Goal: Obtain resource: Download file/media

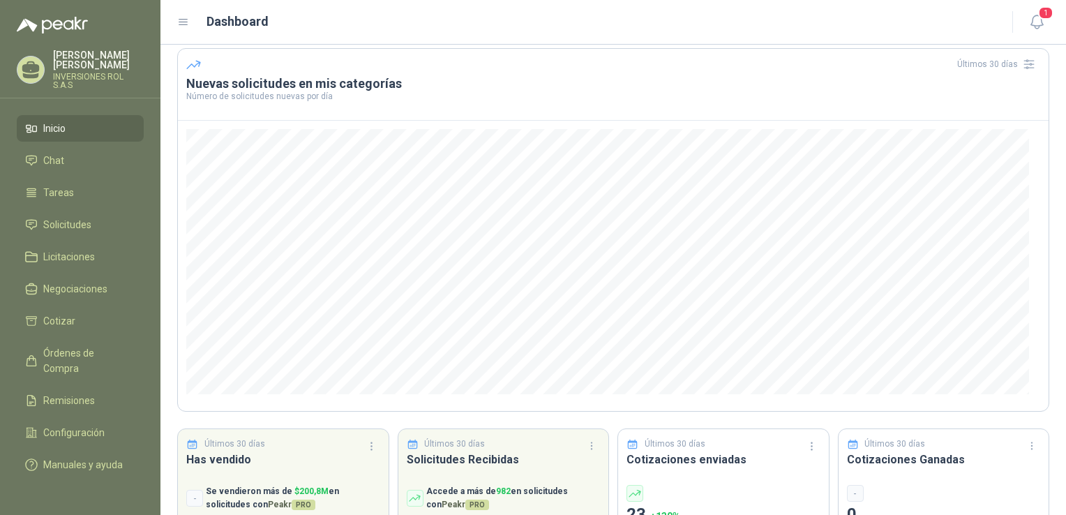
scroll to position [113, 0]
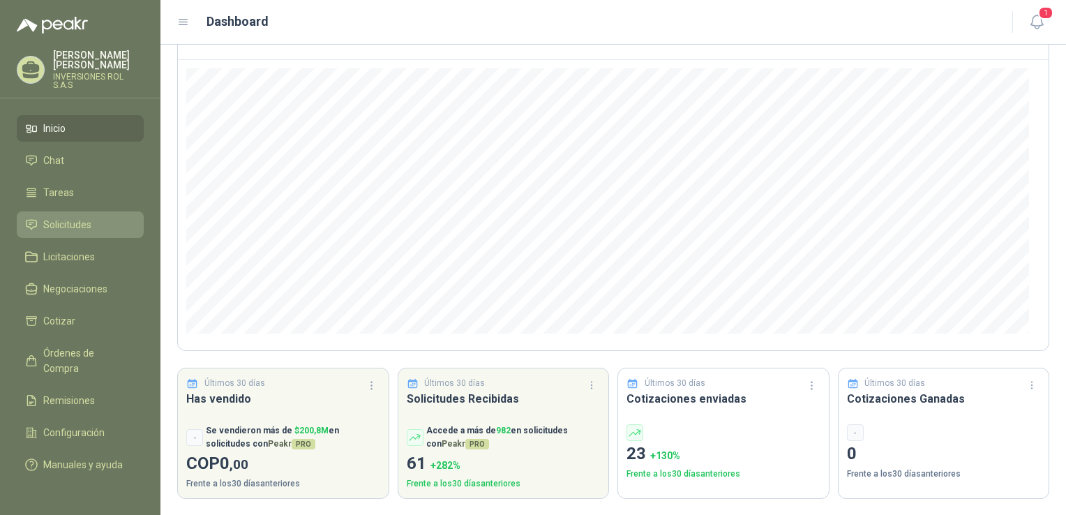
click at [61, 217] on span "Solicitudes" at bounding box center [67, 224] width 48 height 15
click at [64, 217] on span "Solicitudes" at bounding box center [67, 224] width 48 height 15
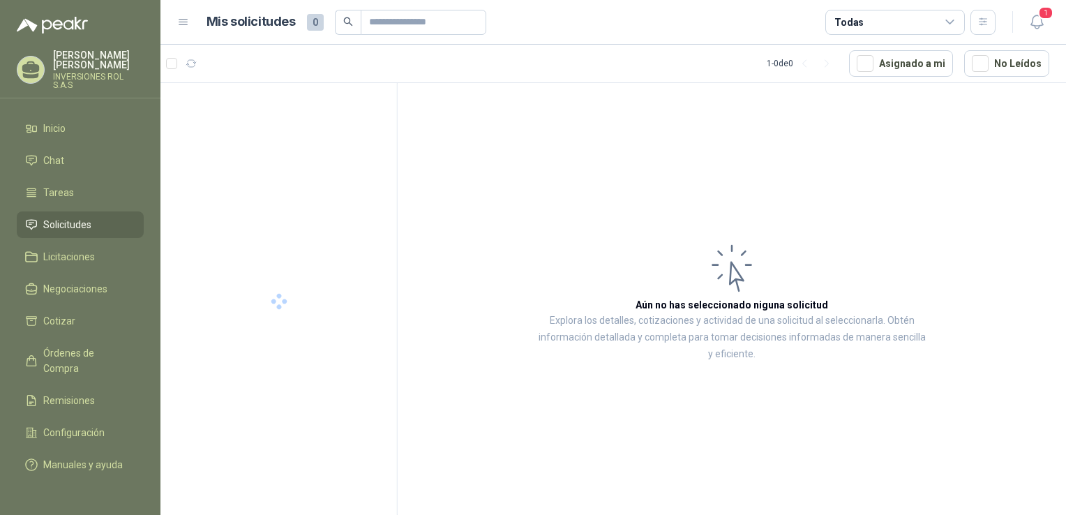
click at [64, 217] on span "Solicitudes" at bounding box center [67, 224] width 48 height 15
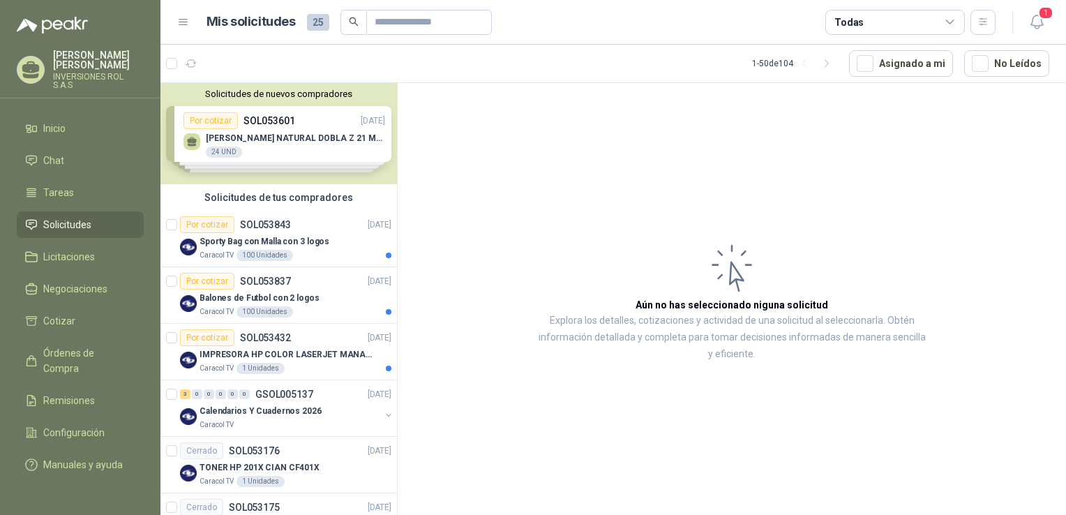
click at [261, 156] on div "Solicitudes de nuevos compradores Por cotizar SOL053601 [DATE] TOALLA [PERSON_N…" at bounding box center [278, 133] width 236 height 101
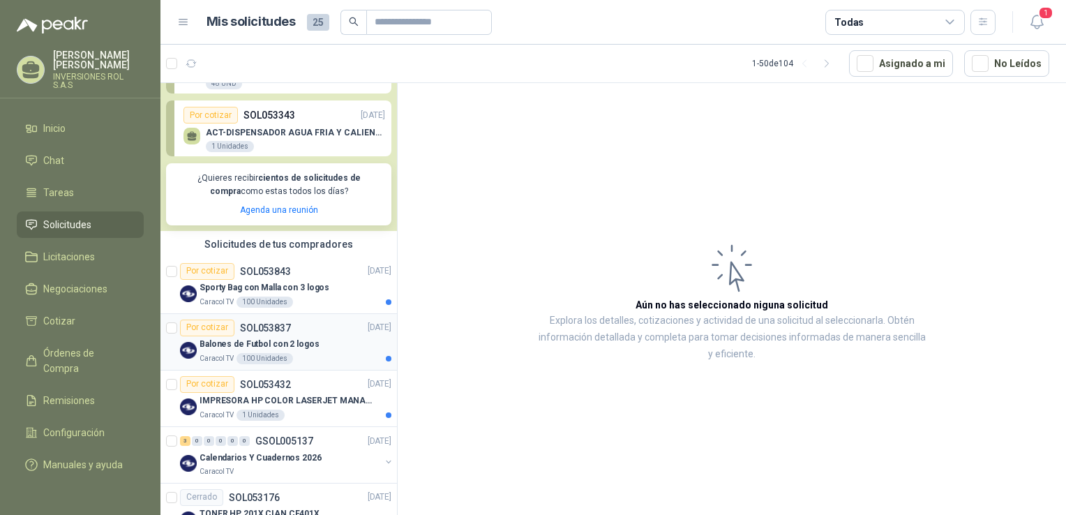
scroll to position [209, 0]
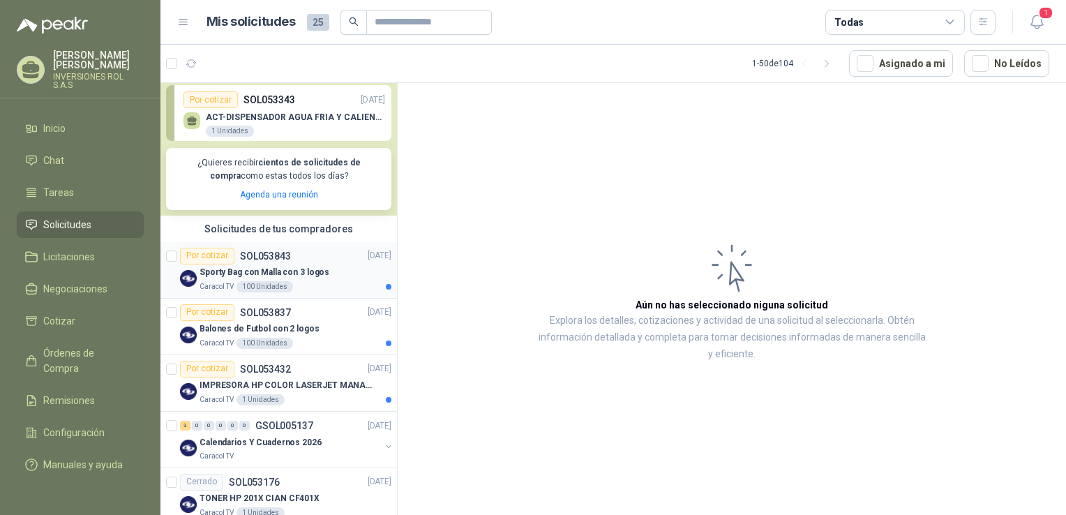
click at [312, 294] on article "Por cotizar SOL053843 [DATE] Sporty Bag con Malla con 3 logos Caracol TV 100 Un…" at bounding box center [278, 270] width 236 height 57
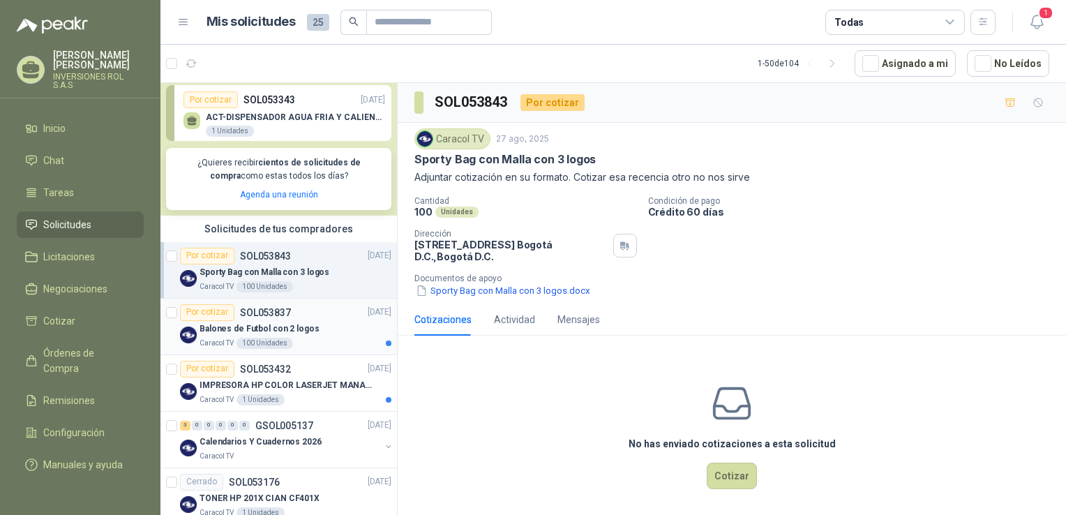
click at [324, 347] on div "Caracol TV 100 Unidades" at bounding box center [296, 343] width 192 height 11
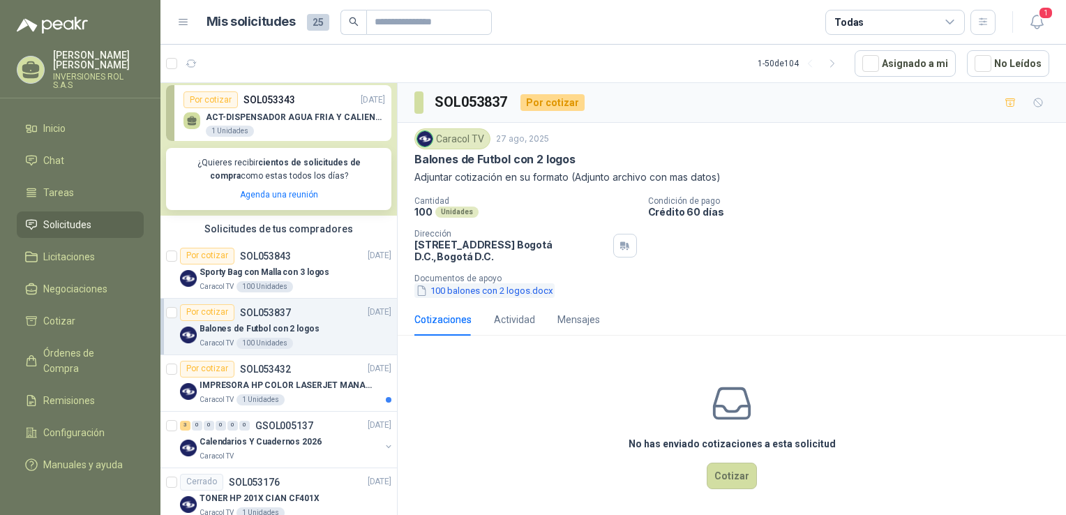
click at [481, 291] on button "100 balones con 2 logos.docx" at bounding box center [484, 290] width 140 height 15
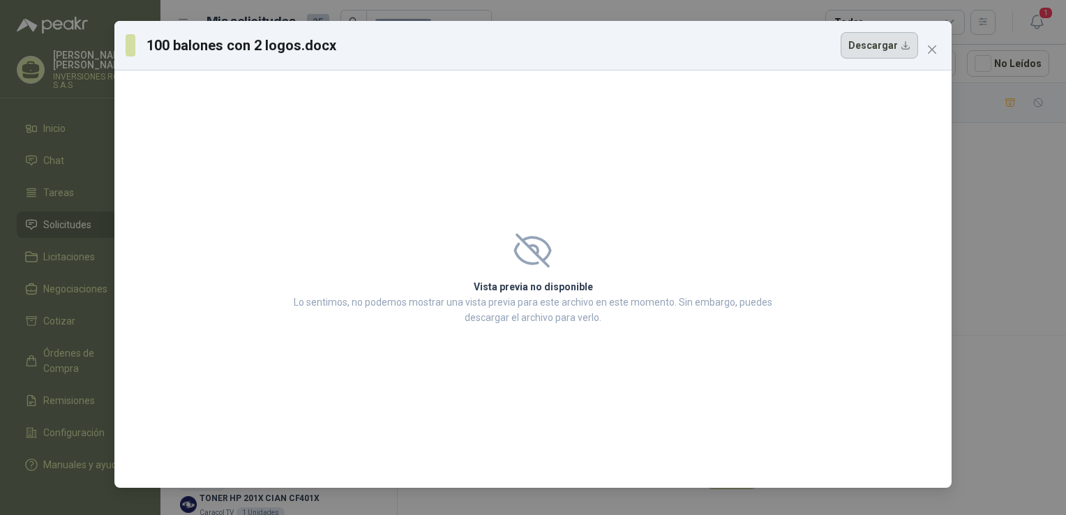
click at [868, 52] on button "Descargar" at bounding box center [879, 45] width 77 height 27
click at [1007, 167] on div "100 balones con 2 logos.docx Descargar Vista previa no disponible Lo sentimos, …" at bounding box center [533, 257] width 1066 height 515
